Goal: Information Seeking & Learning: Learn about a topic

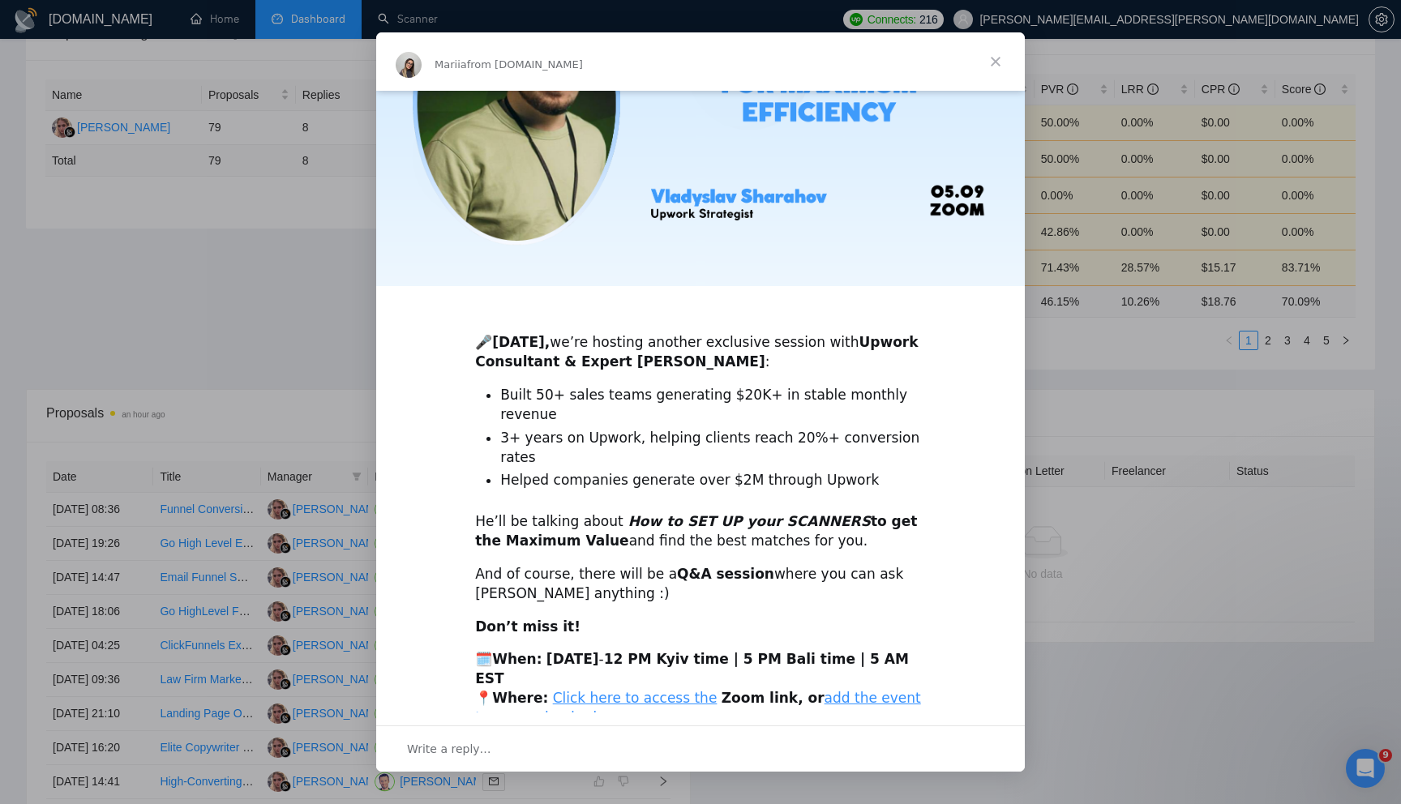
scroll to position [194, 0]
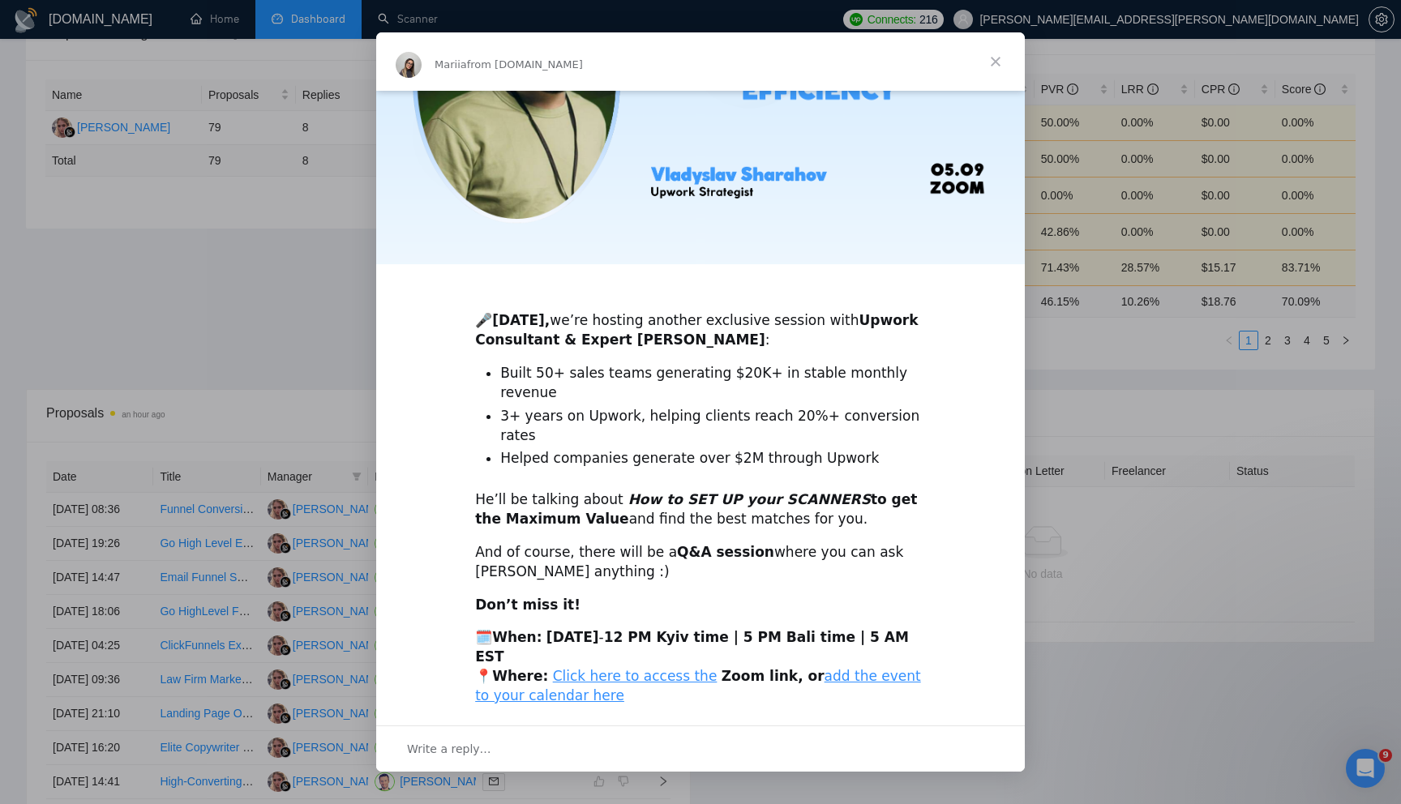
click at [432, 755] on span "Write a reply…" at bounding box center [449, 749] width 84 height 21
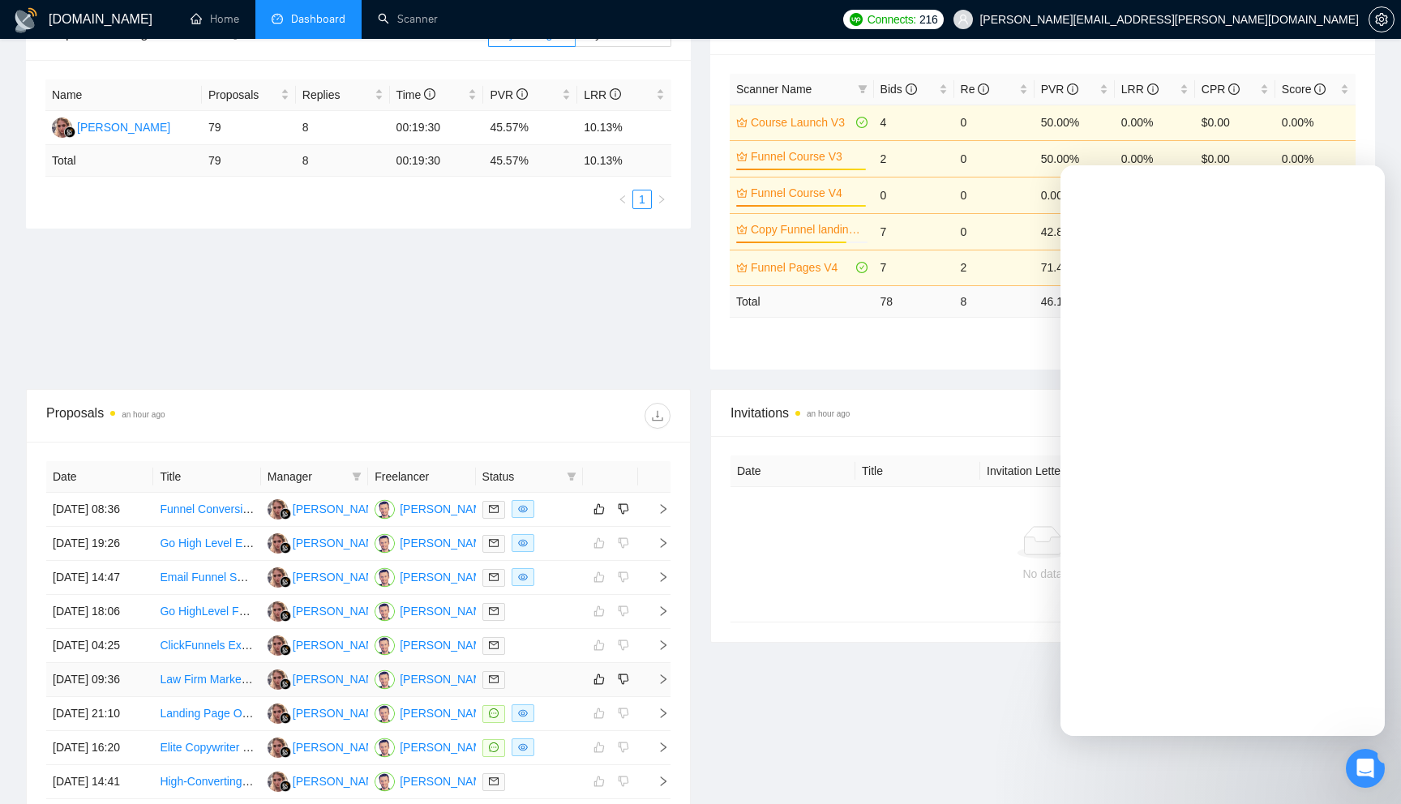
scroll to position [0, 0]
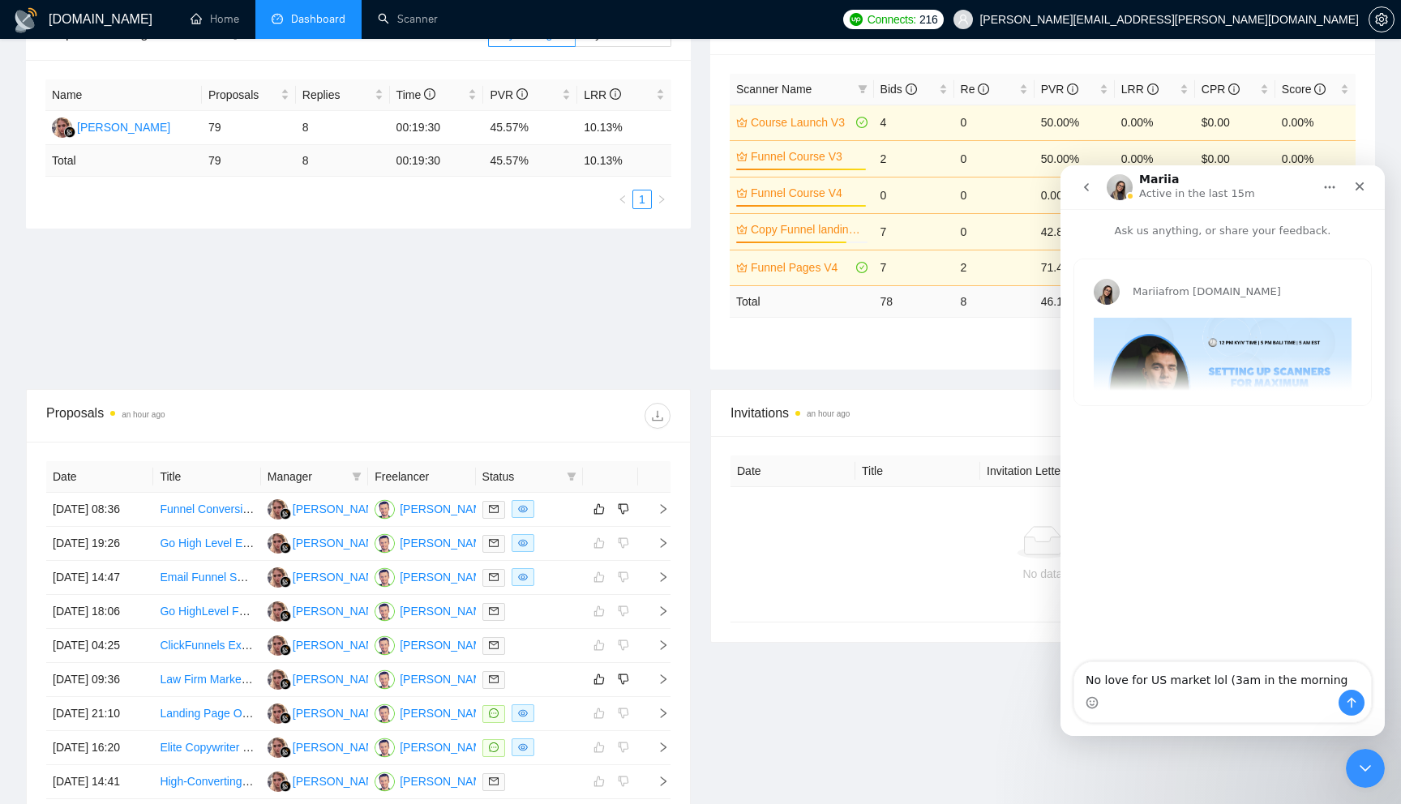
type textarea "No love for US market lol (3am in the morning)"
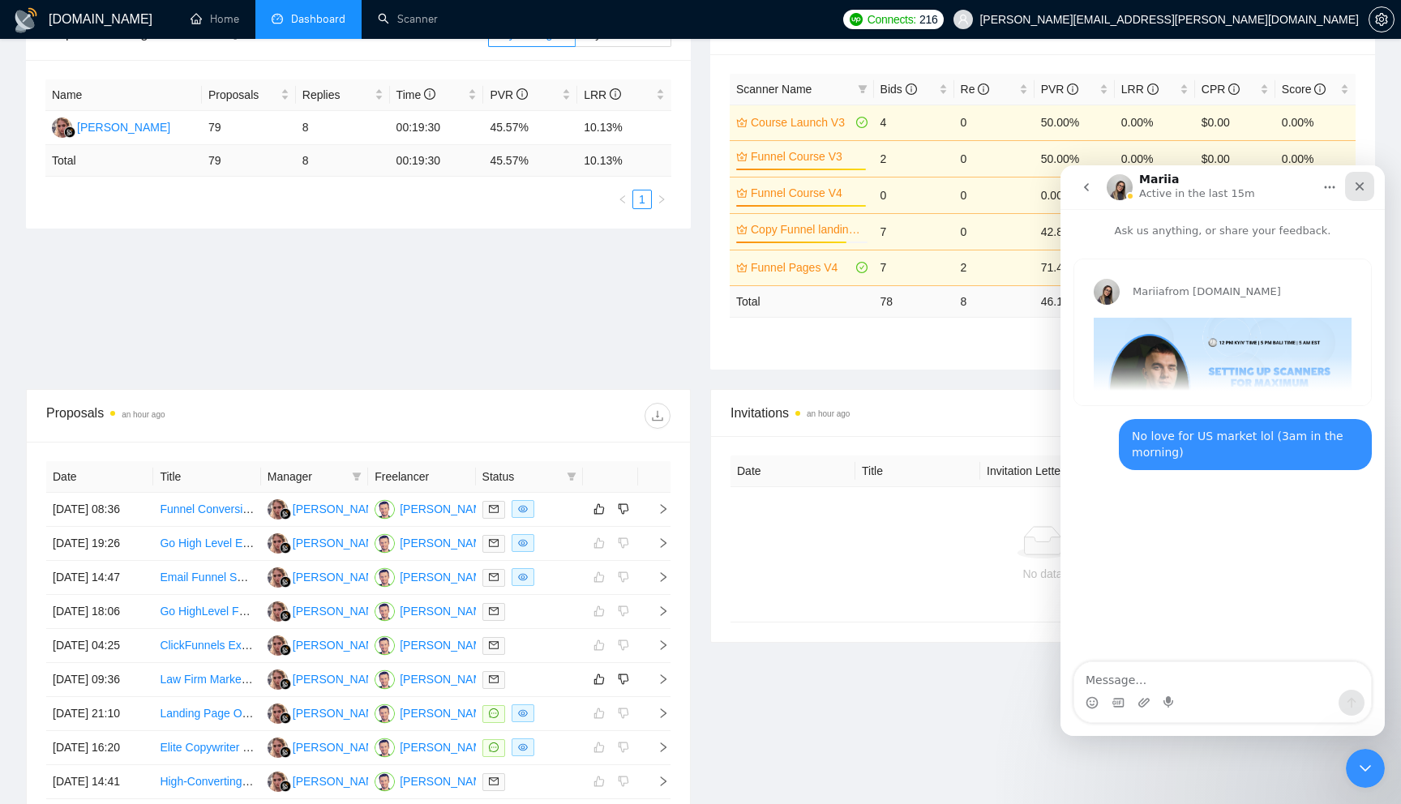
click at [1361, 182] on icon "Close" at bounding box center [1359, 186] width 13 height 13
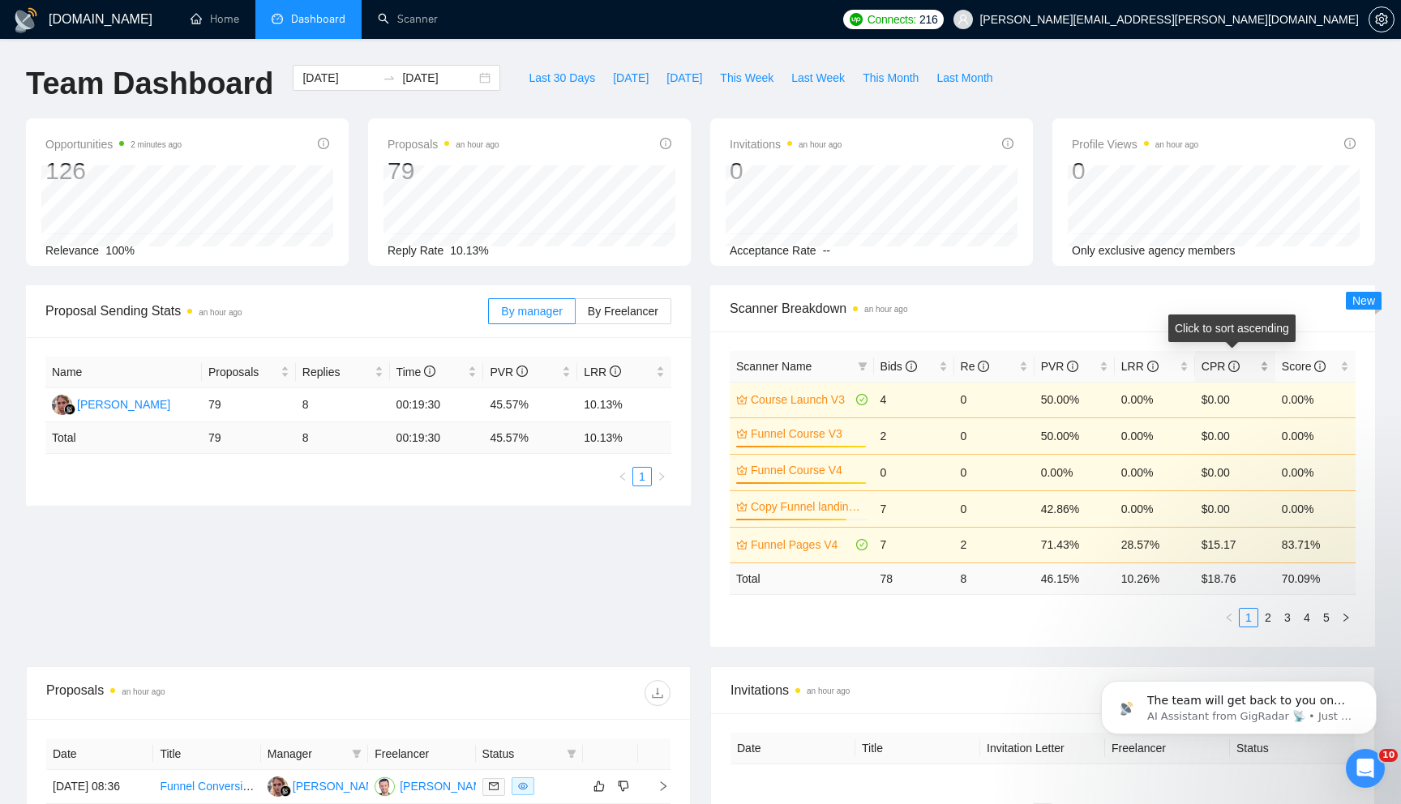
click at [1261, 363] on div "CPR" at bounding box center [1234, 367] width 67 height 18
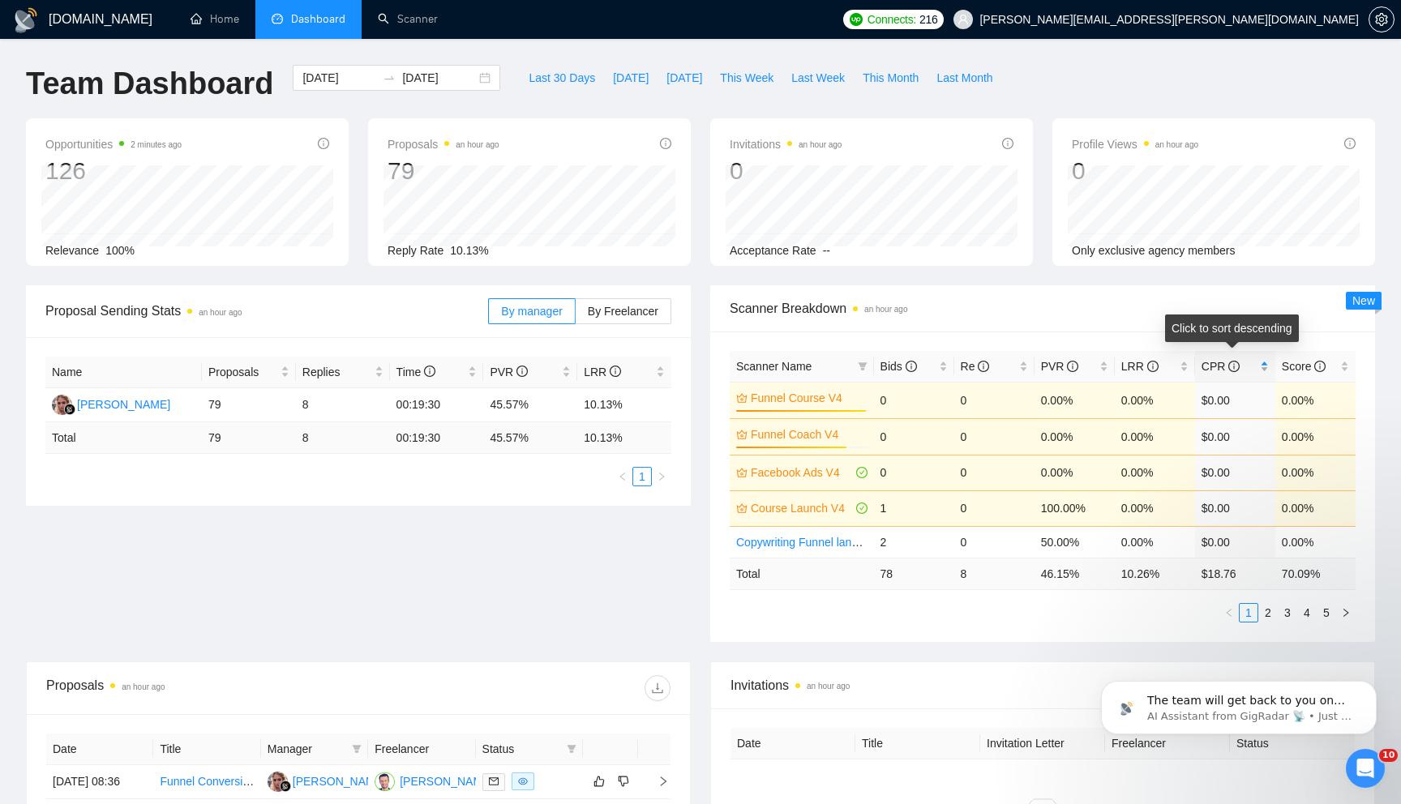
click at [1261, 363] on div "CPR" at bounding box center [1234, 367] width 67 height 18
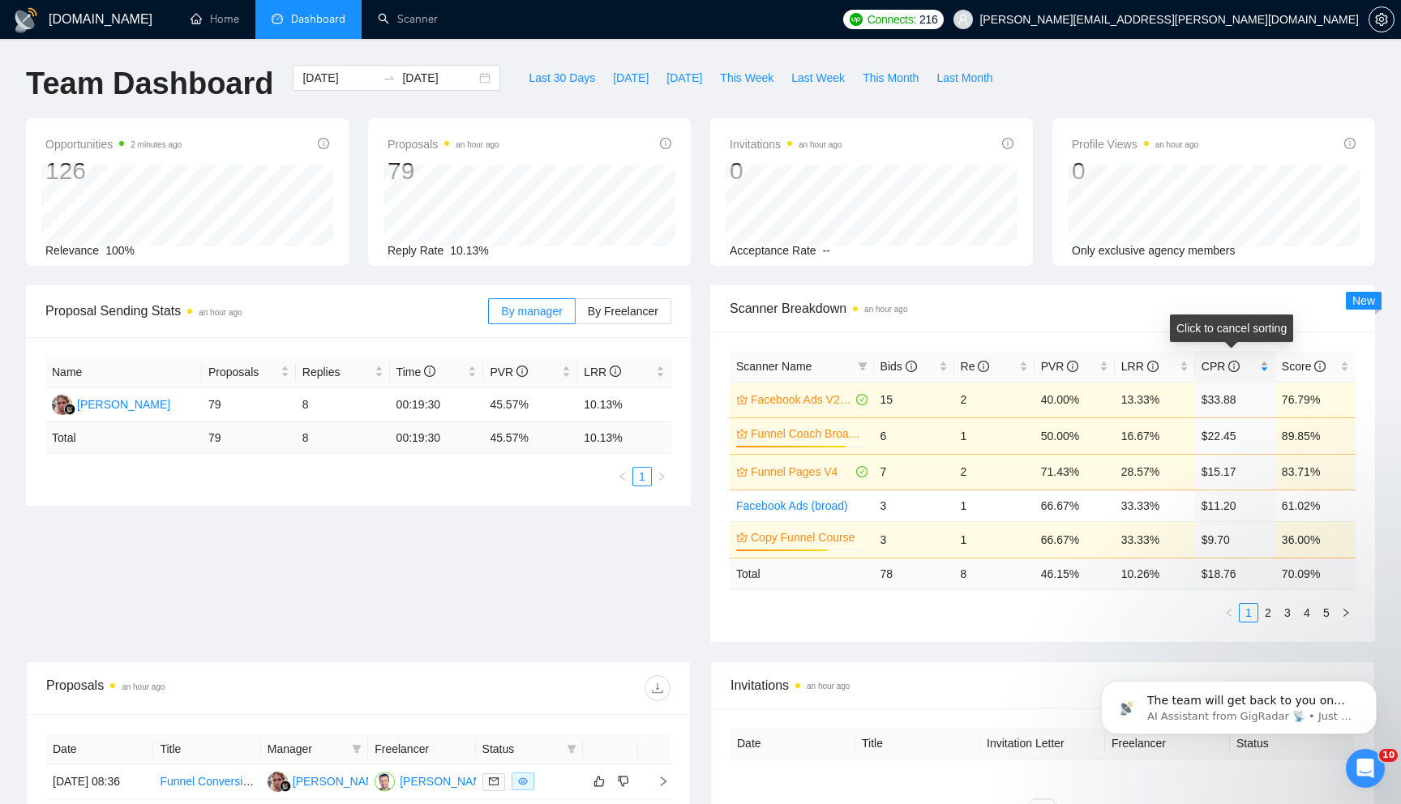
click at [1264, 372] on div "CPR" at bounding box center [1234, 367] width 67 height 18
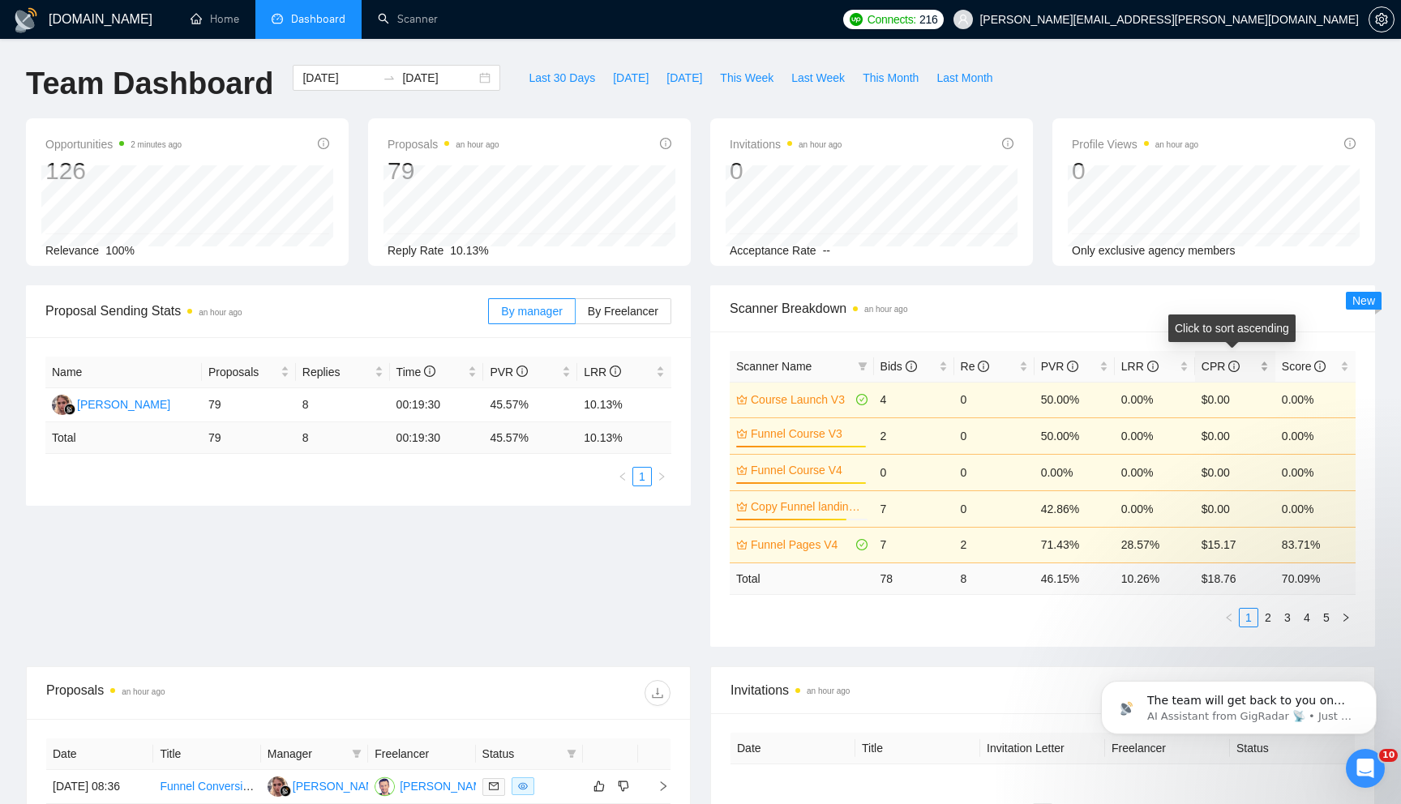
click at [1264, 372] on div "CPR" at bounding box center [1234, 367] width 67 height 18
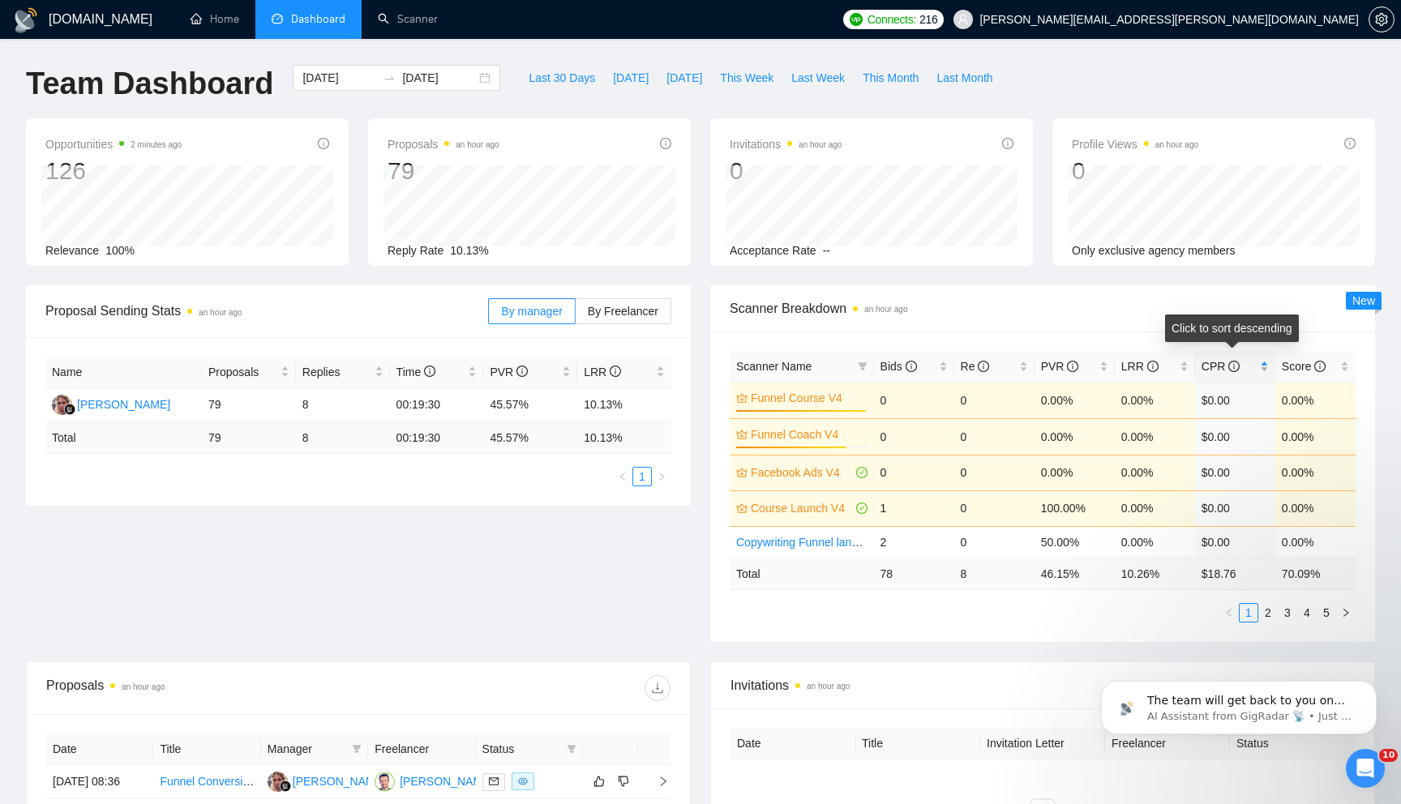
click at [1264, 372] on div "CPR" at bounding box center [1234, 367] width 67 height 18
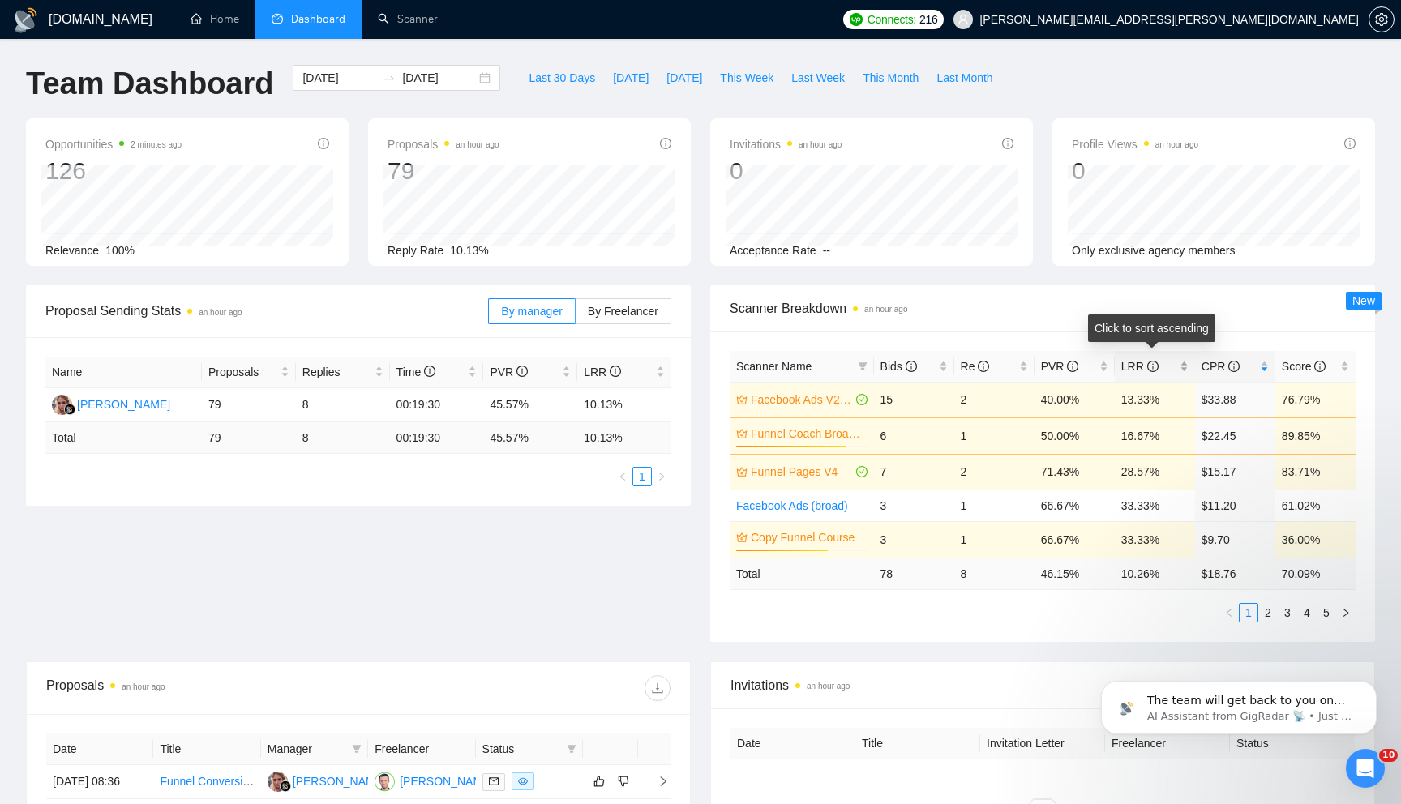
click at [1186, 371] on div "LRR" at bounding box center [1154, 367] width 67 height 18
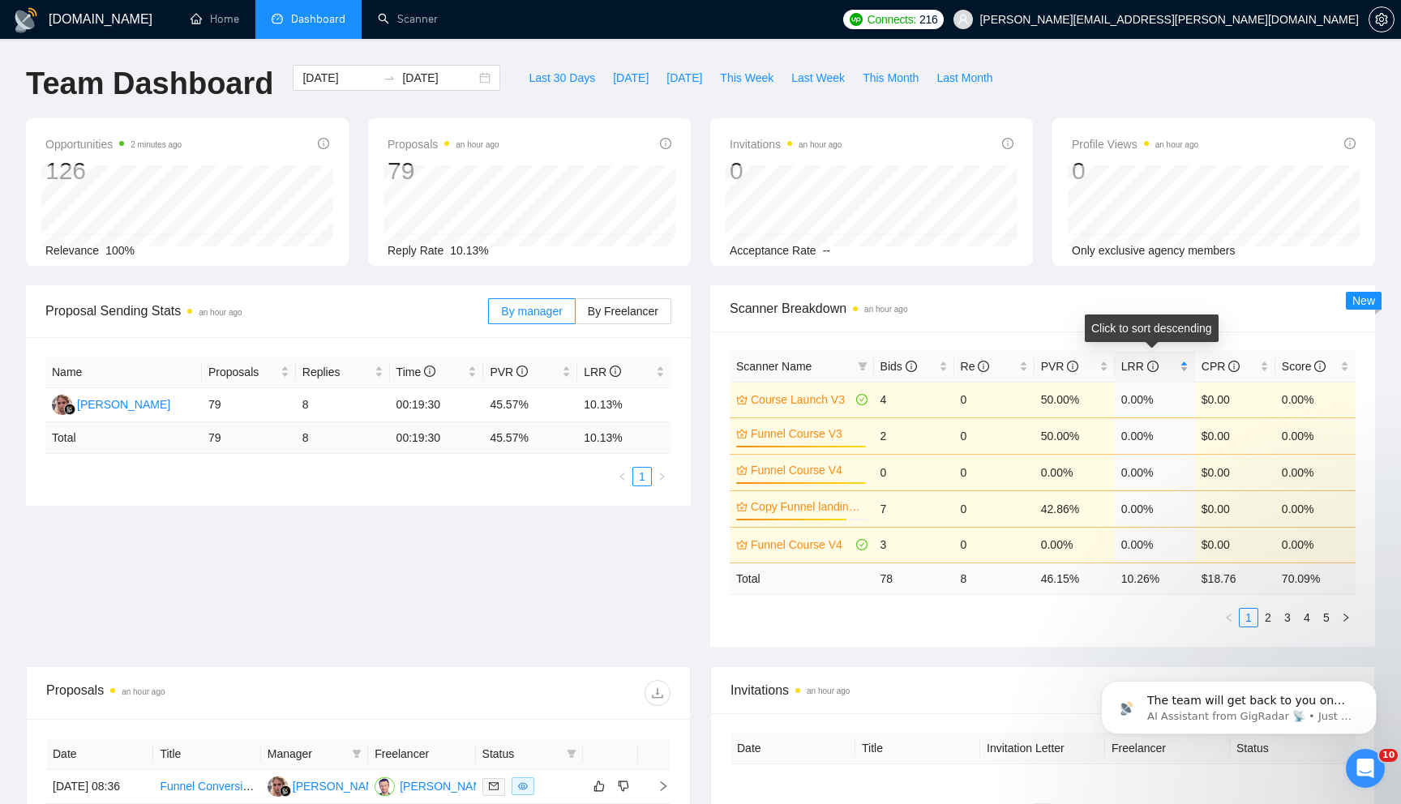
click at [1186, 371] on div "LRR" at bounding box center [1154, 367] width 67 height 18
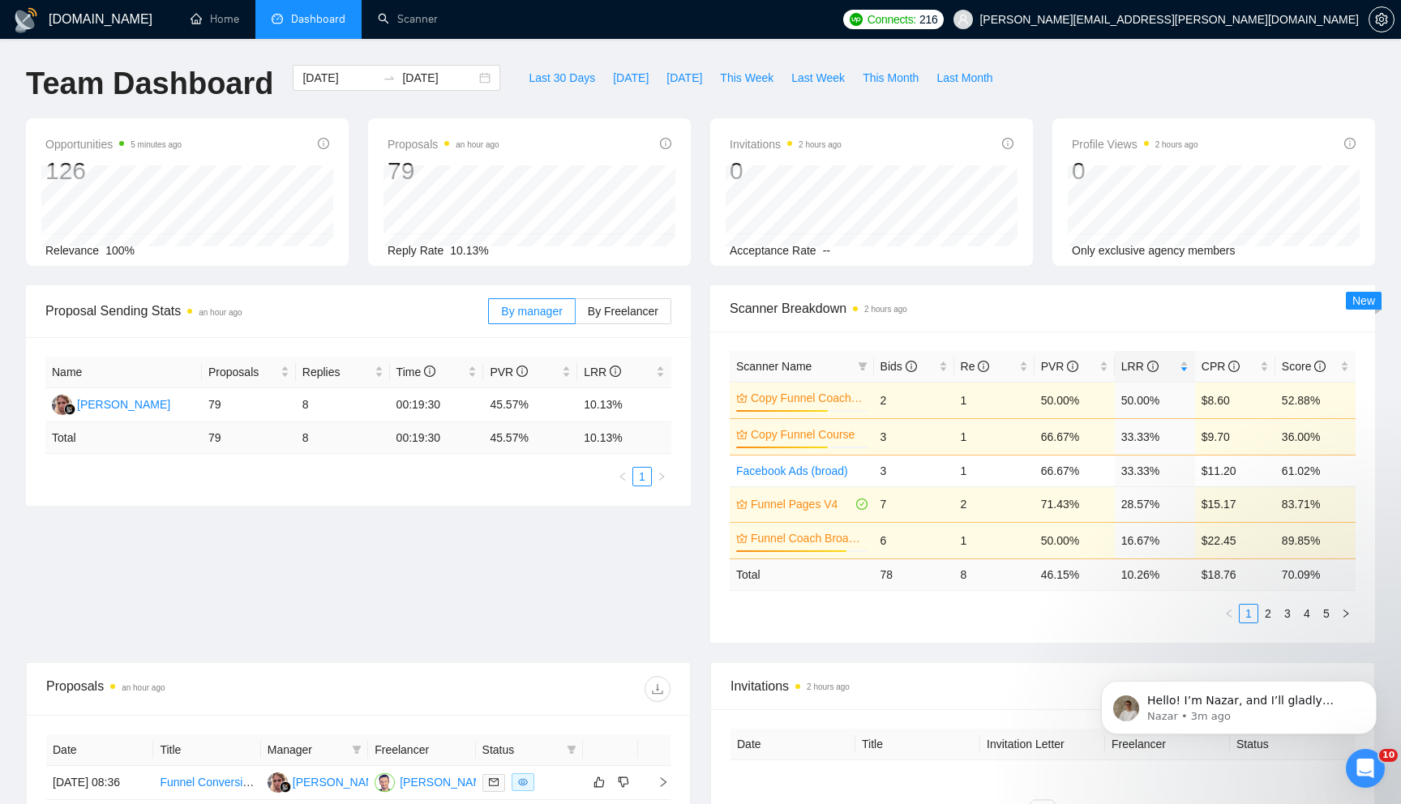
scroll to position [71, 0]
click at [867, 364] on span at bounding box center [863, 366] width 16 height 24
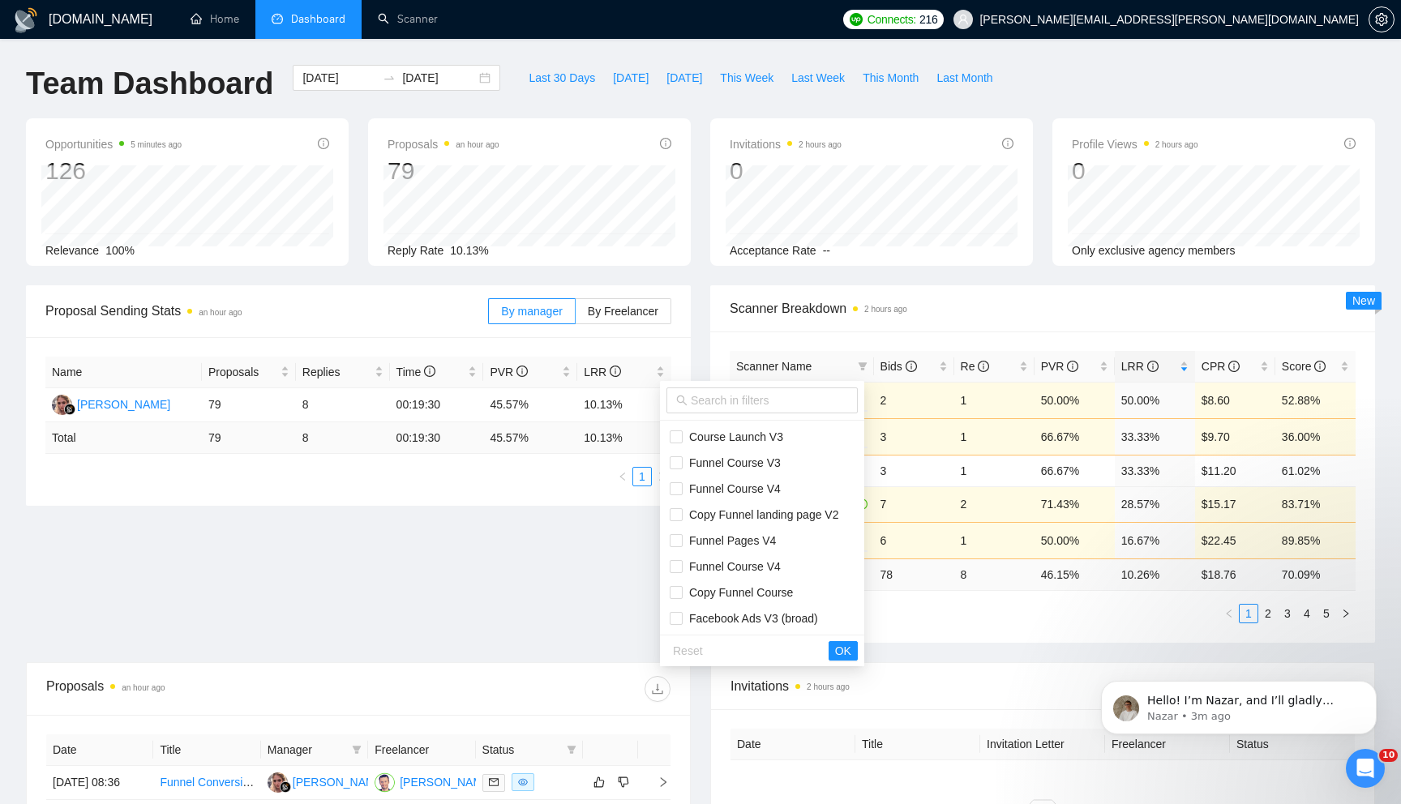
click at [919, 336] on div "Scanner Name Bids Re PVR LRR CPR Score Copy Funnel Coach V2 70% 2 1 50.00% 50.0…" at bounding box center [1042, 487] width 665 height 311
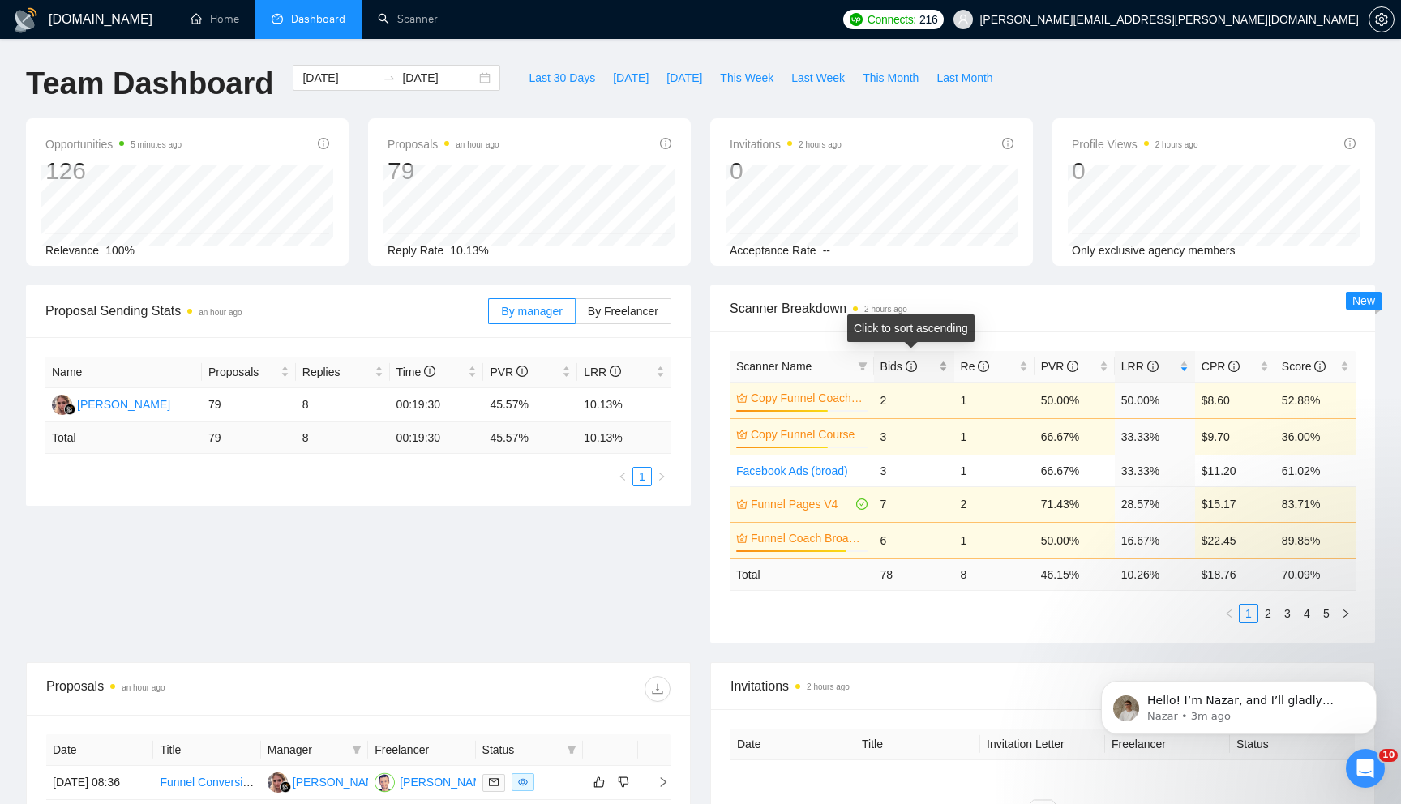
click at [944, 370] on div "Bids" at bounding box center [913, 367] width 67 height 18
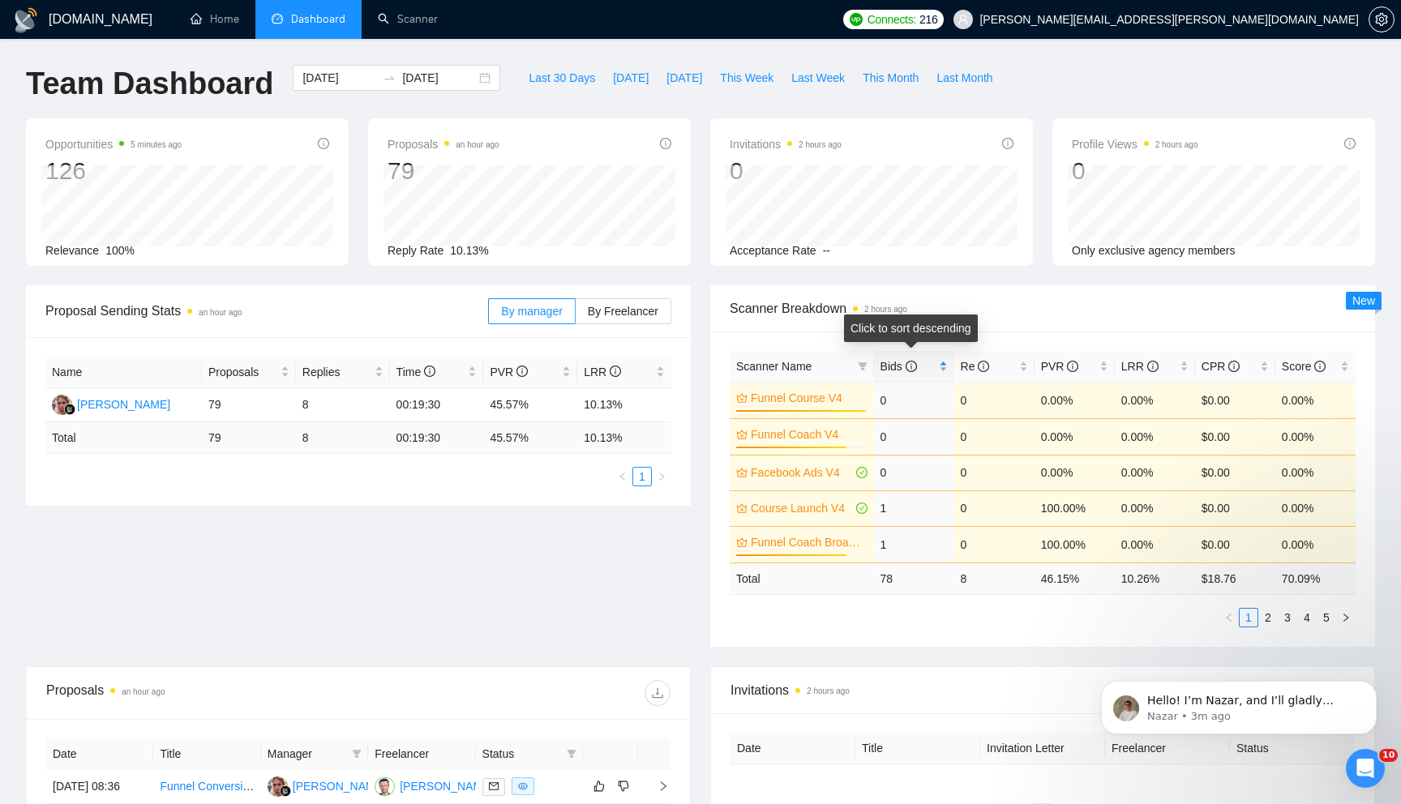
click at [944, 370] on div "Bids" at bounding box center [913, 367] width 67 height 18
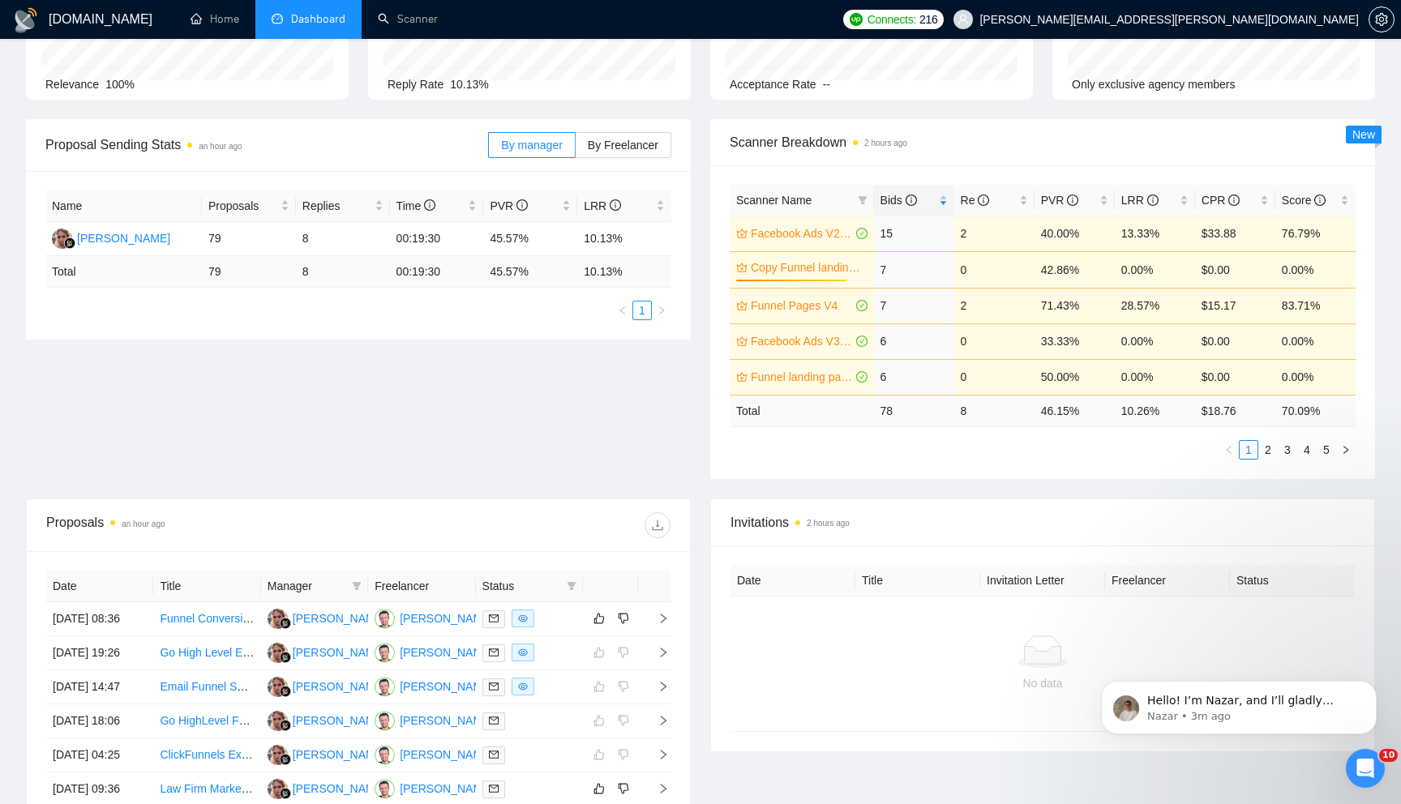
scroll to position [0, 0]
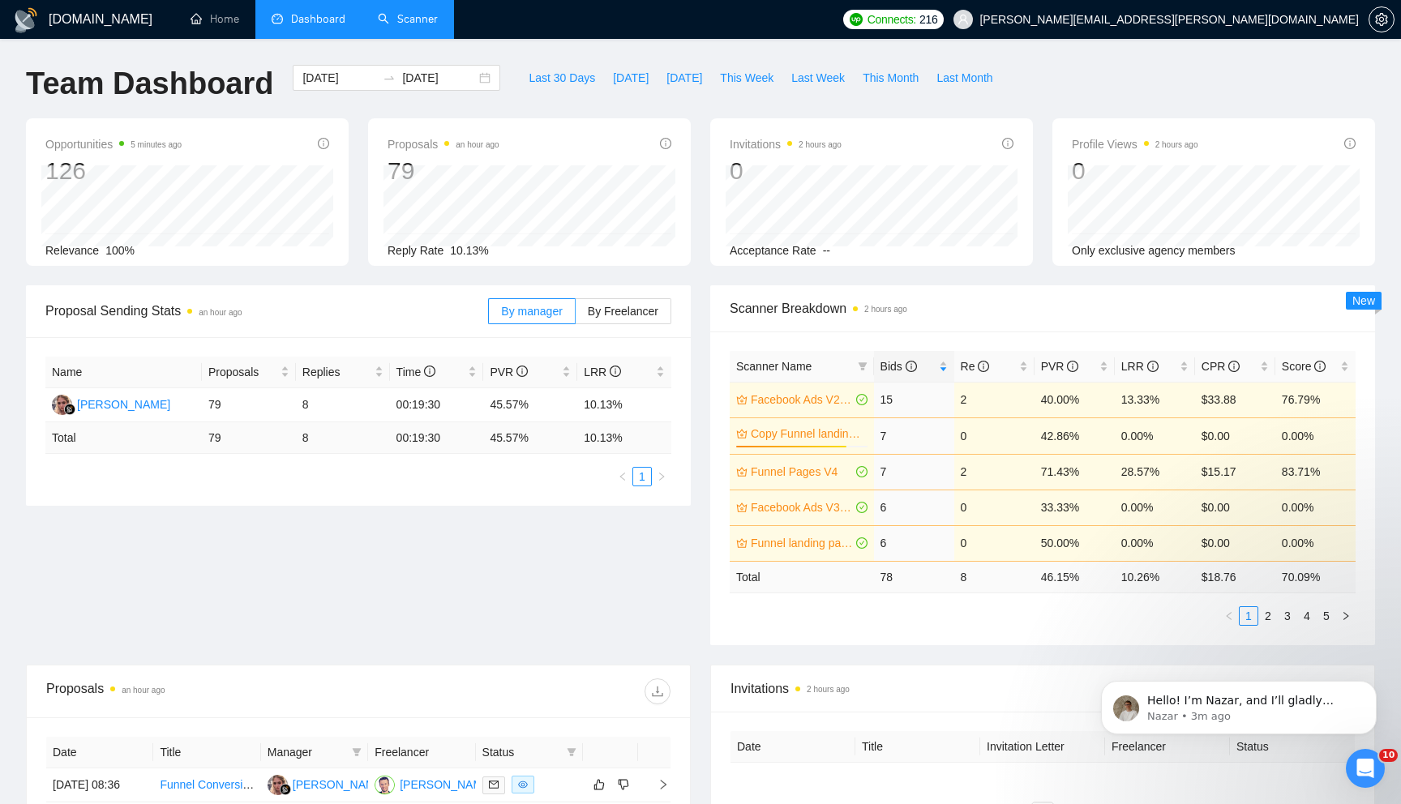
click at [412, 16] on link "Scanner" at bounding box center [408, 19] width 60 height 14
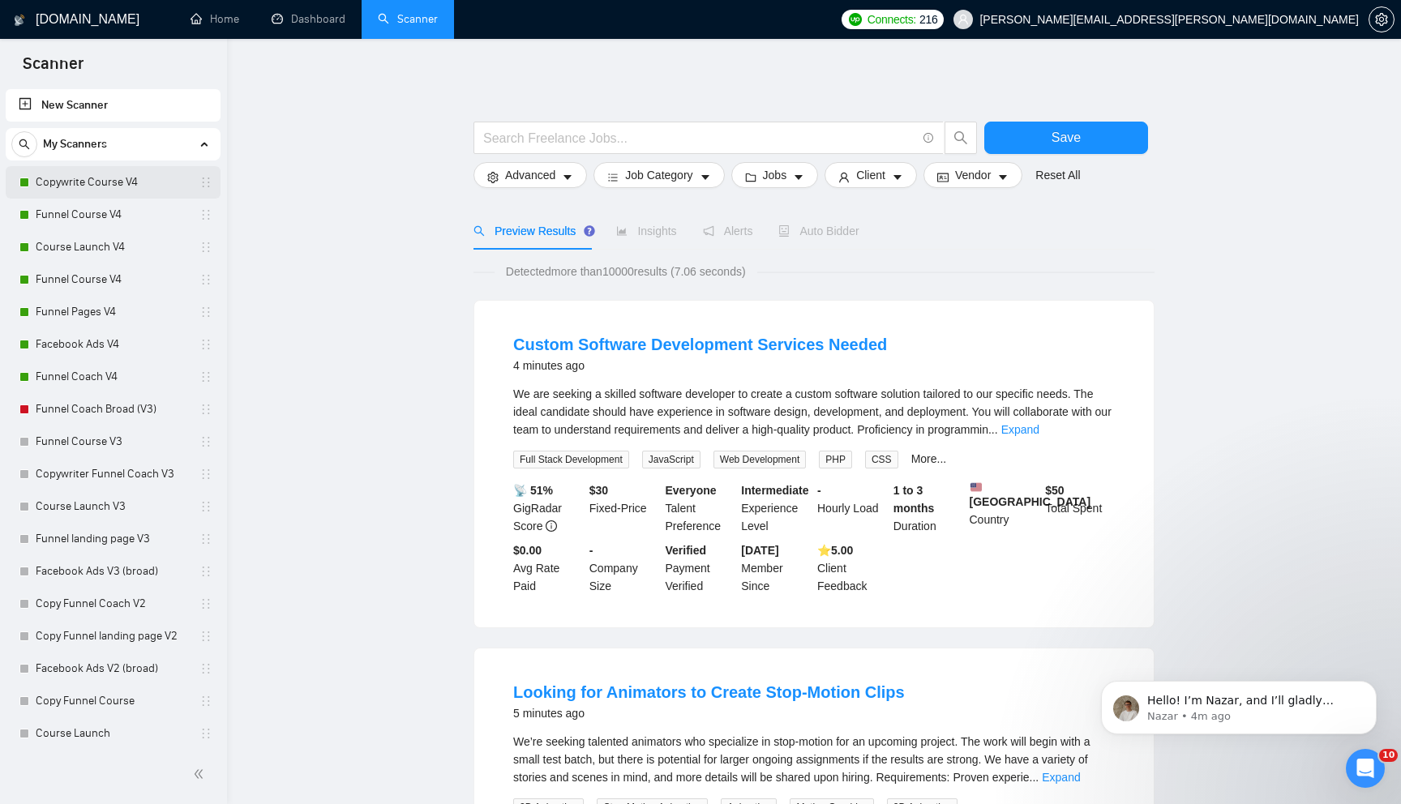
click at [131, 186] on link "Copywrite Course V4" at bounding box center [113, 182] width 154 height 32
